Goal: Register for event/course

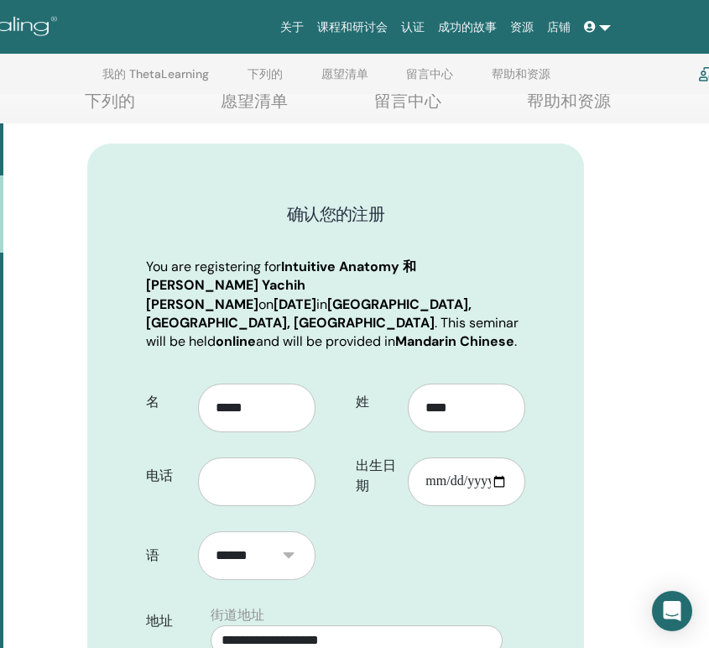
scroll to position [204, 248]
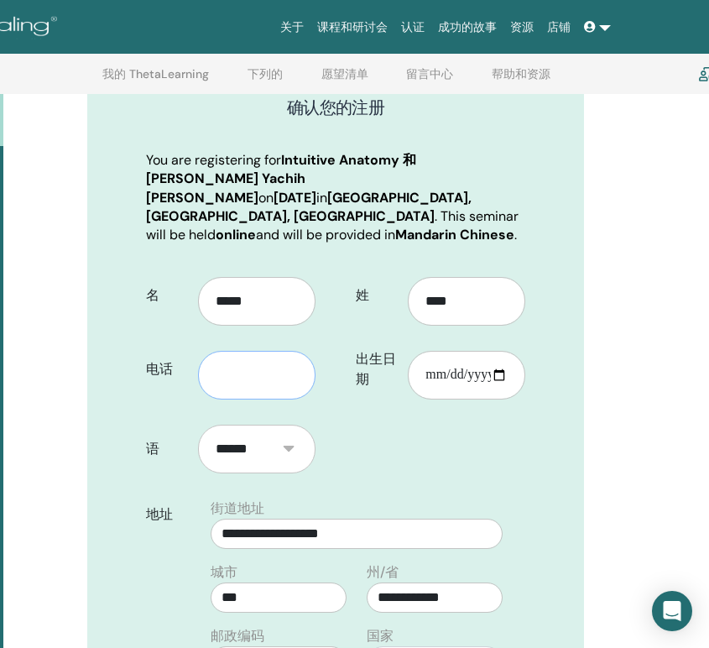
click at [268, 353] on input "text" at bounding box center [257, 375] width 118 height 49
type input "**********"
click at [439, 353] on input "出生日期" at bounding box center [467, 375] width 118 height 49
click at [471, 353] on input "出生日期" at bounding box center [467, 375] width 118 height 49
click at [470, 353] on input "出生日期" at bounding box center [467, 375] width 118 height 49
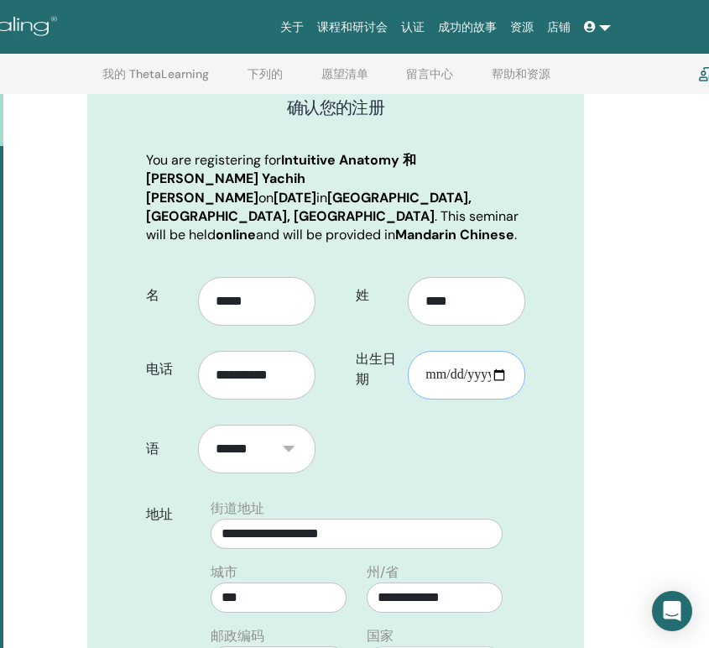
click at [461, 353] on input "出生日期" at bounding box center [467, 375] width 118 height 49
type input "**********"
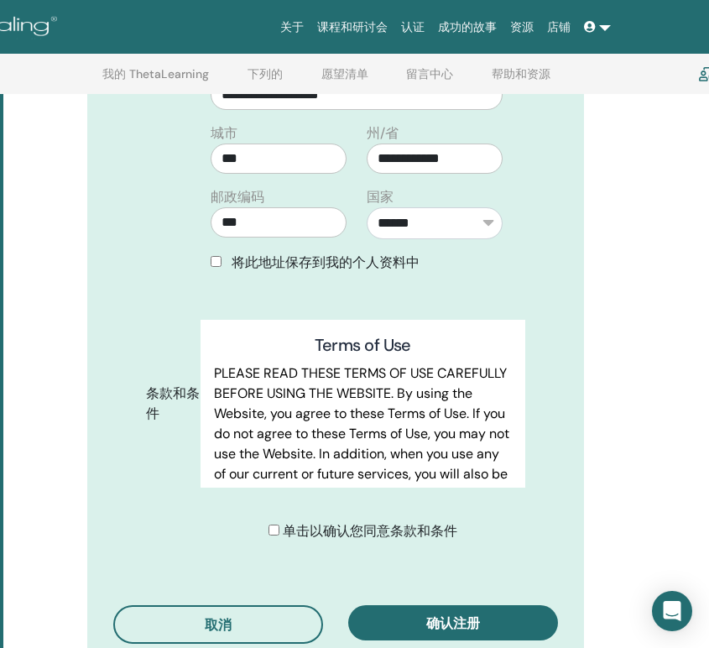
scroll to position [648, 248]
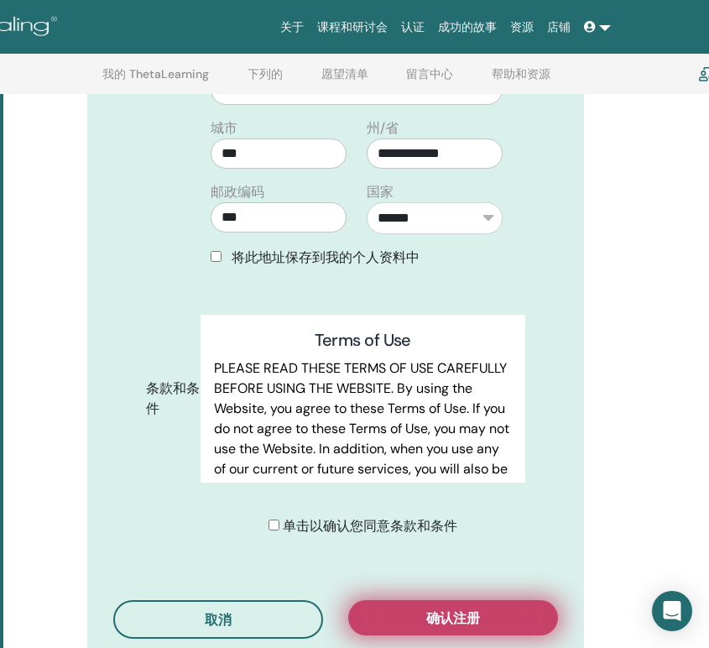
click at [481, 601] on button "确认注册" at bounding box center [453, 617] width 210 height 35
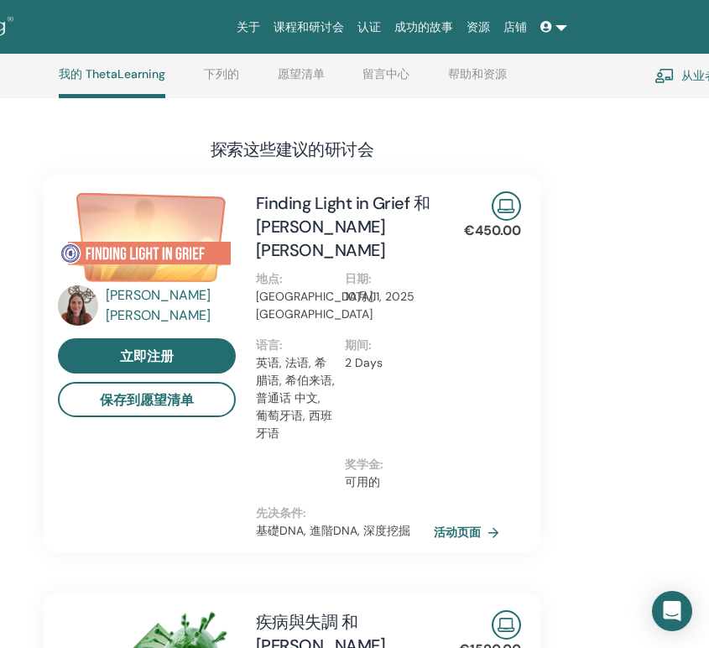
scroll to position [764, 292]
